Goal: Navigation & Orientation: Find specific page/section

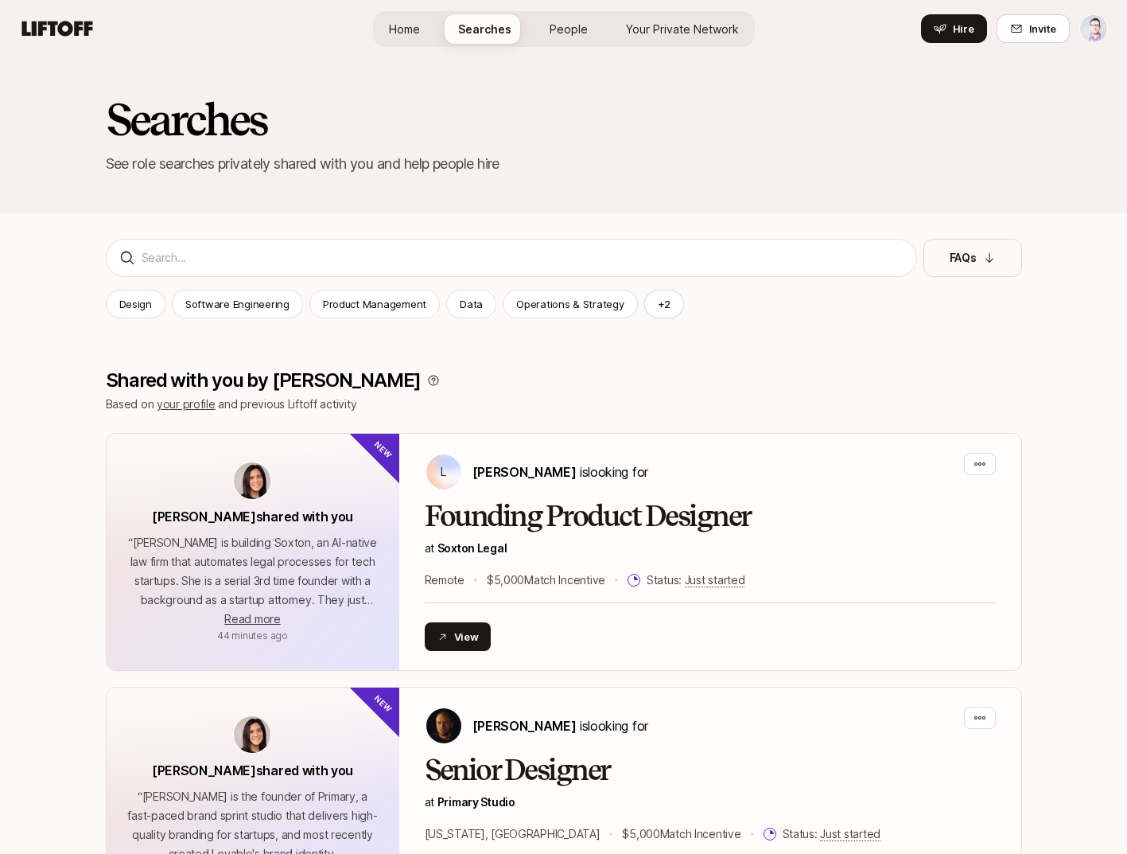
click at [570, 33] on span "People" at bounding box center [569, 29] width 38 height 17
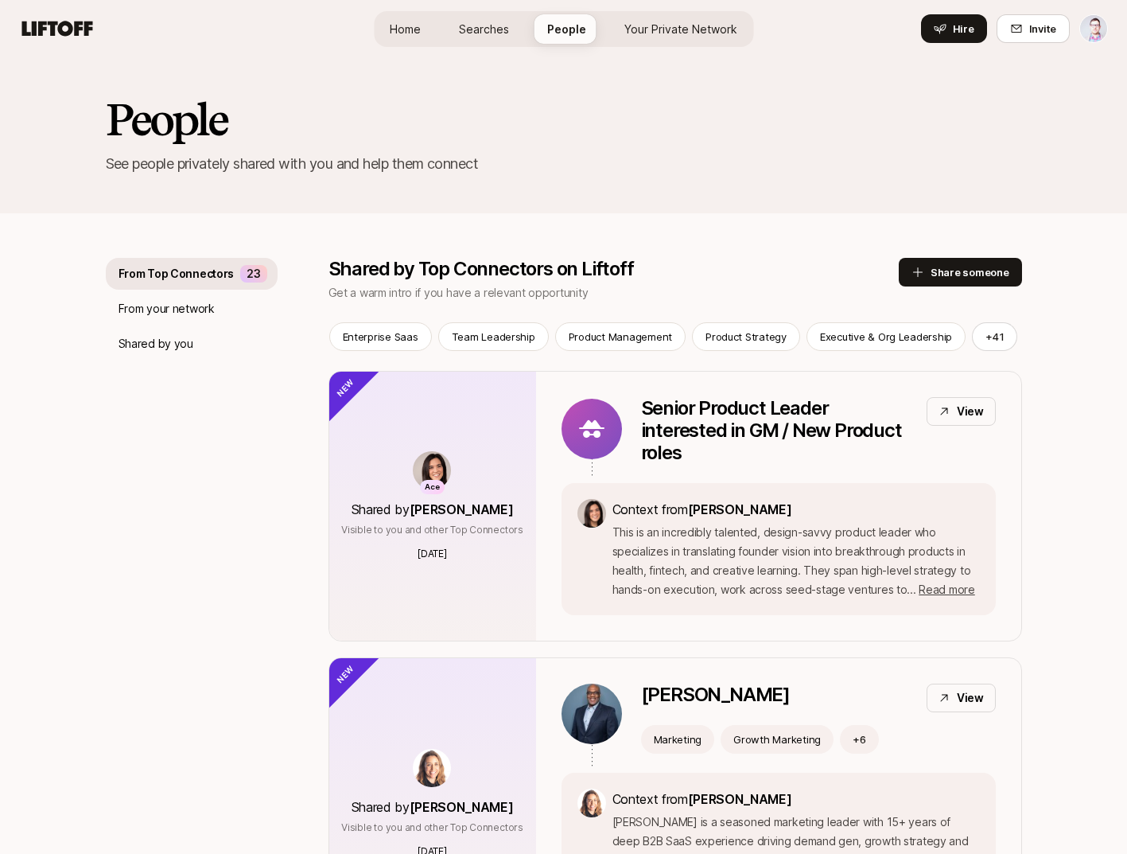
click at [683, 35] on span "Your Private Network" at bounding box center [680, 29] width 113 height 17
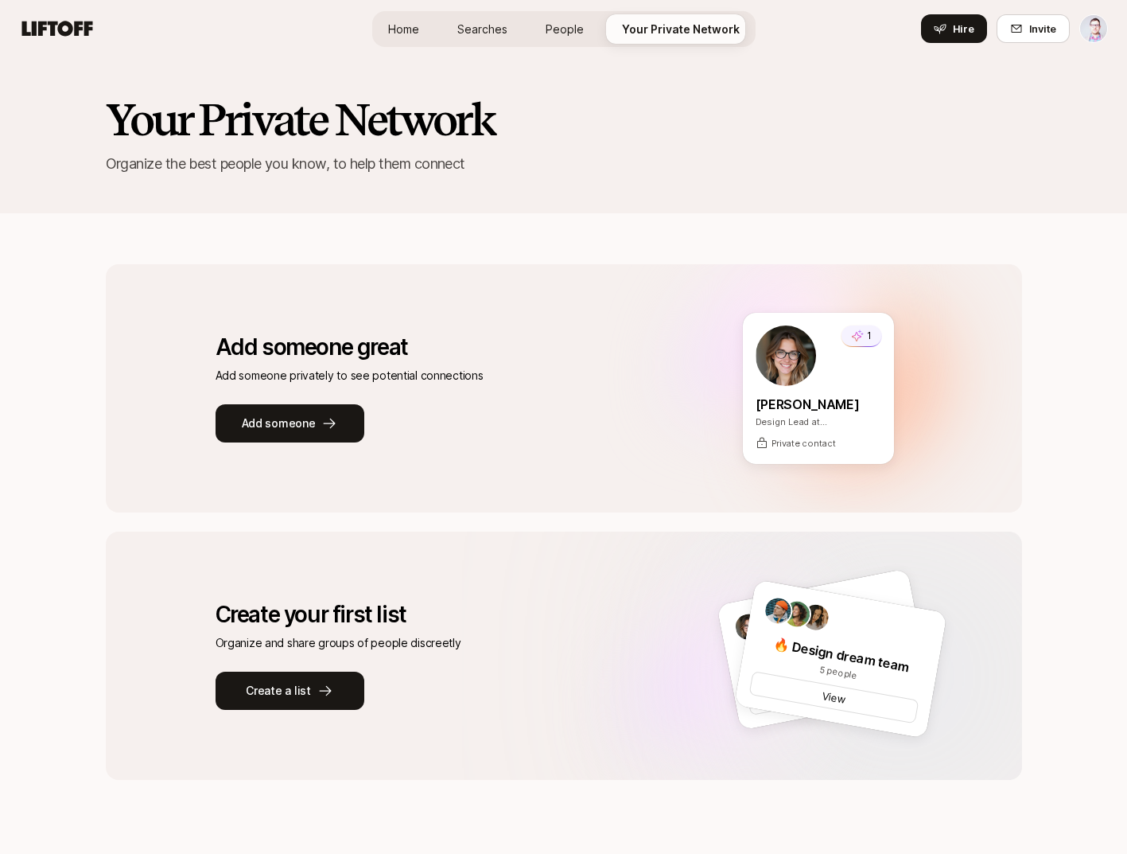
click at [418, 32] on span "Home" at bounding box center [403, 29] width 31 height 17
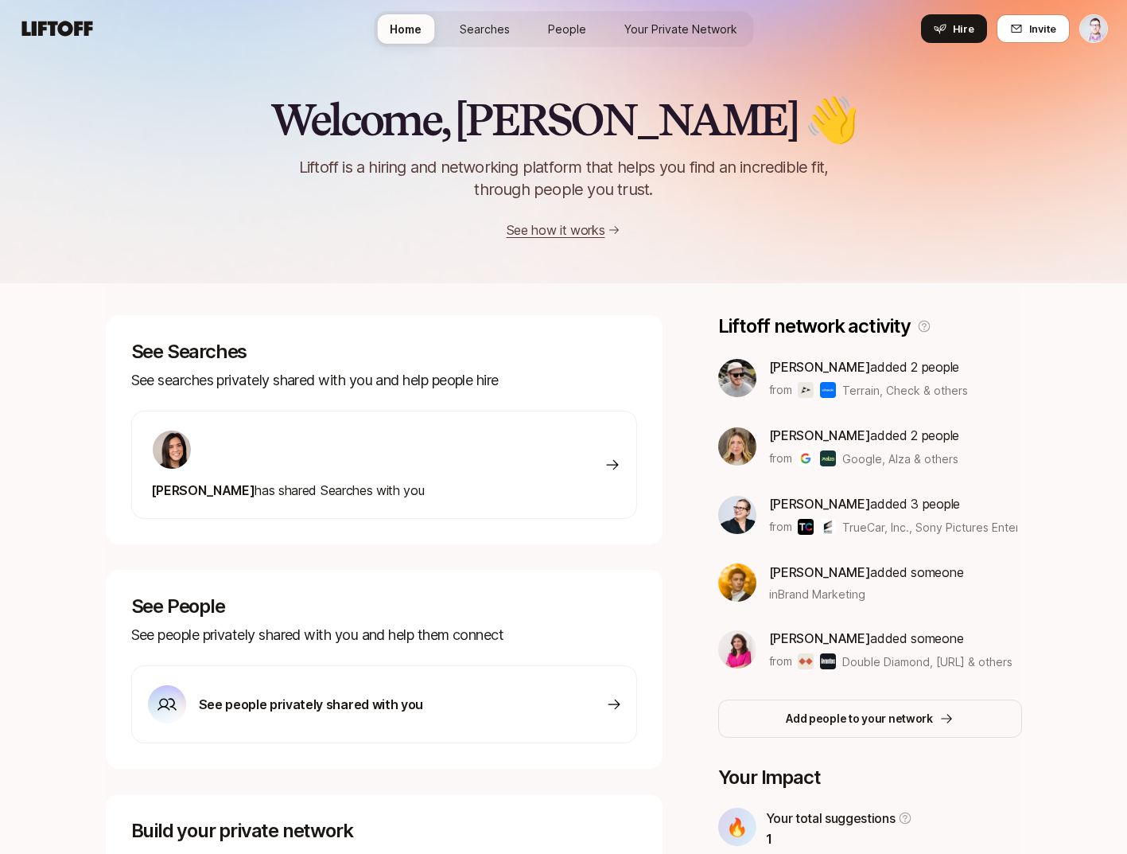
click at [484, 27] on span "Searches" at bounding box center [485, 29] width 50 height 17
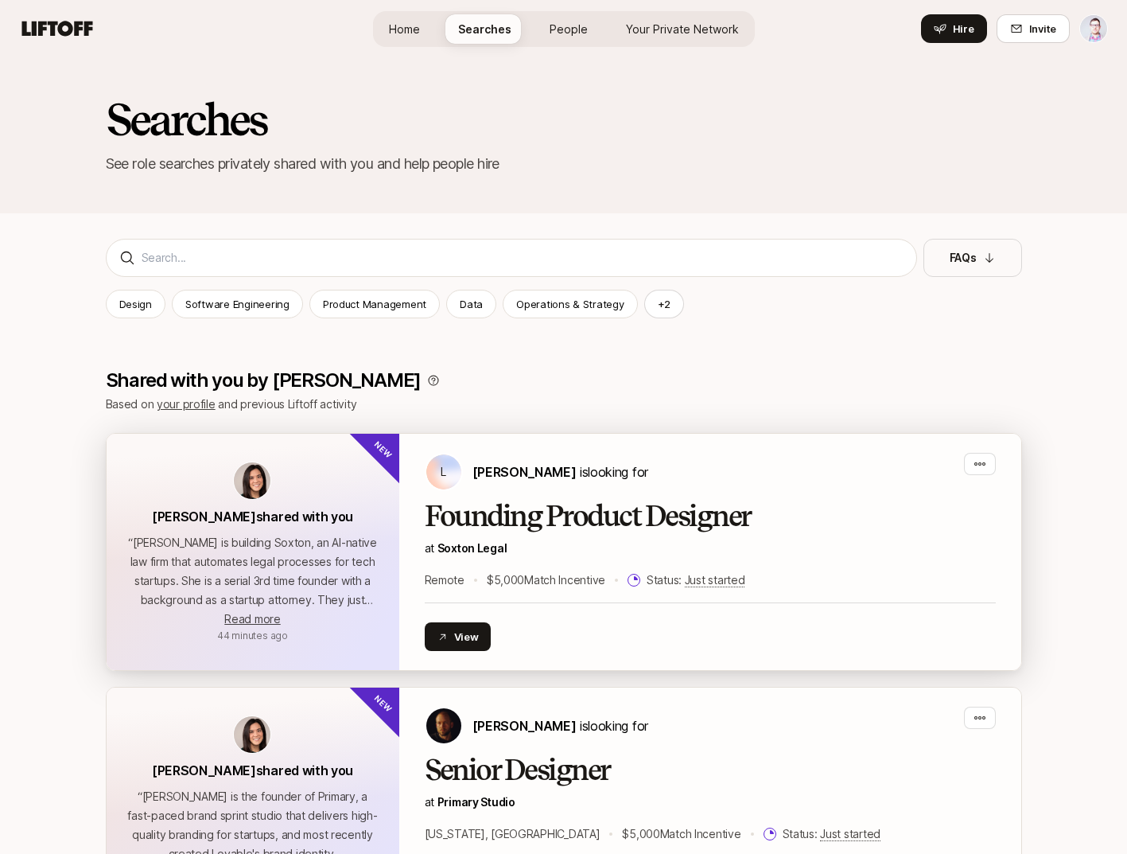
click at [255, 482] on img at bounding box center [252, 480] width 37 height 37
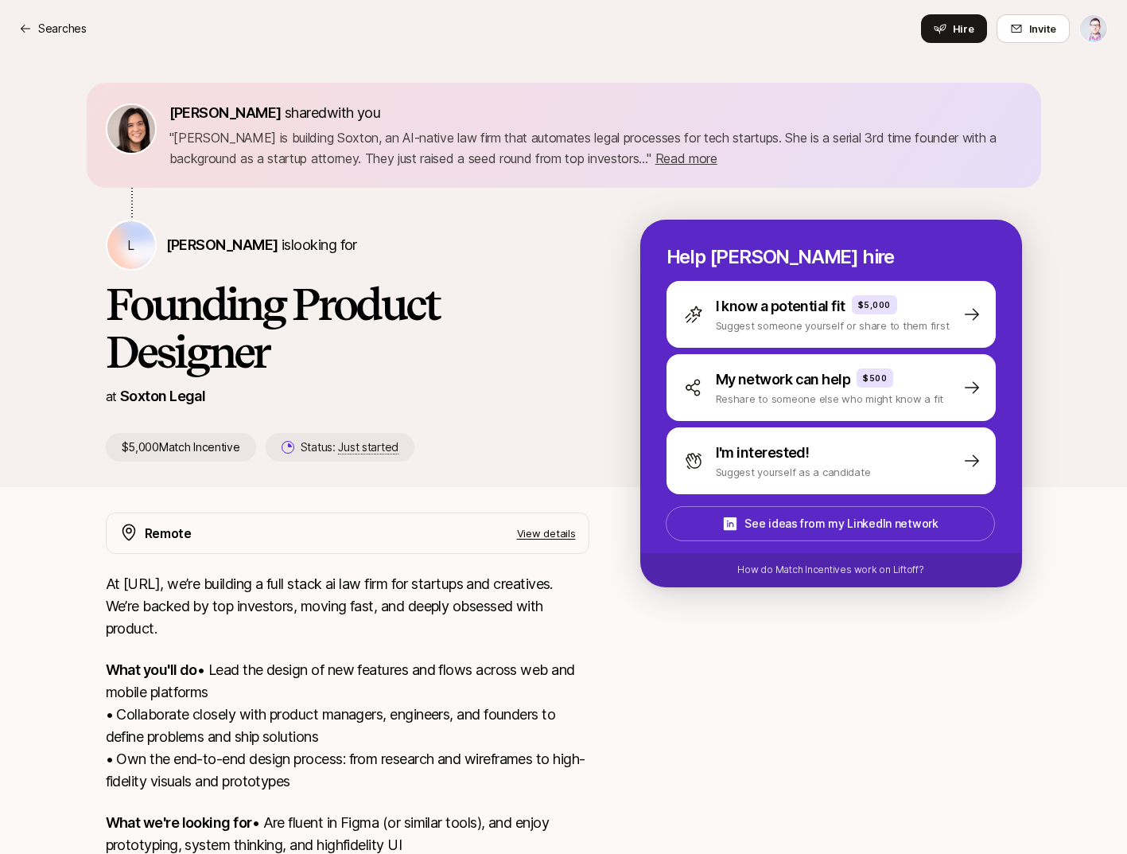
click at [128, 123] on img at bounding box center [131, 129] width 48 height 48
click at [49, 24] on p "Searches" at bounding box center [62, 28] width 49 height 19
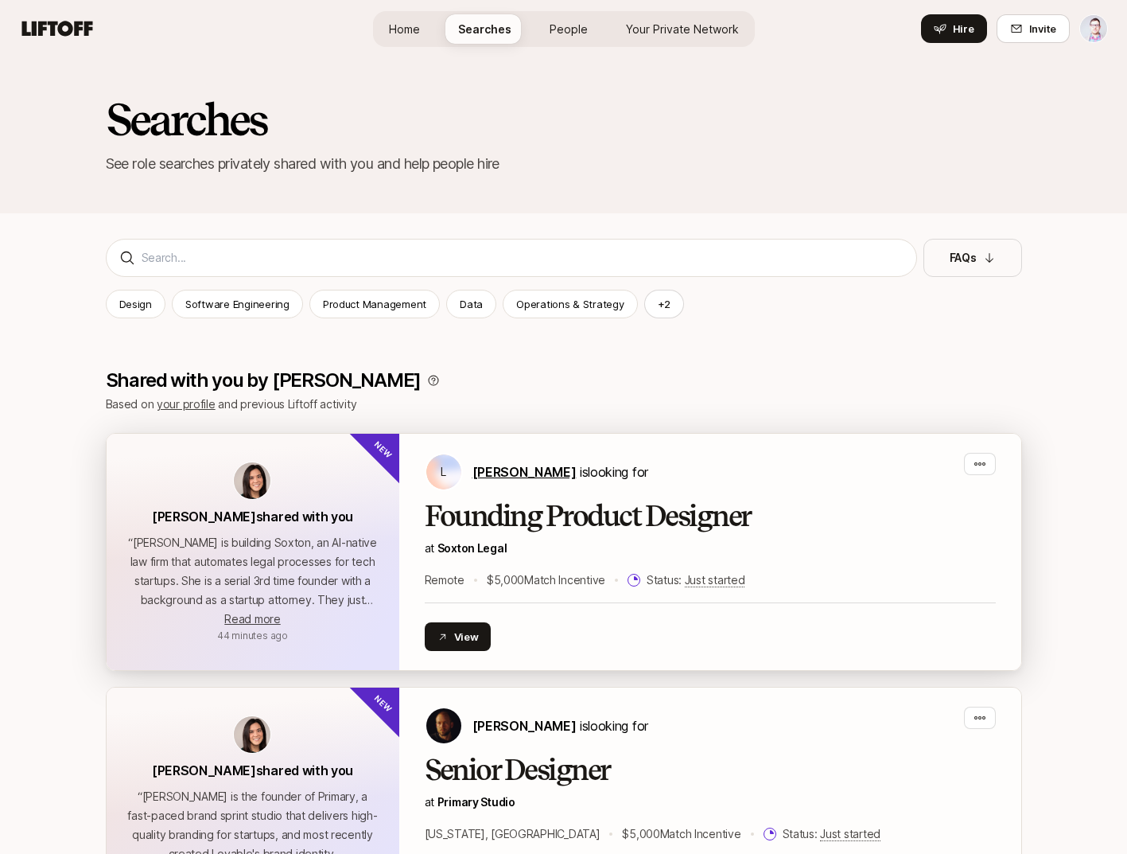
click at [505, 470] on span "[PERSON_NAME]" at bounding box center [525, 472] width 104 height 16
